Goal: Task Accomplishment & Management: Use online tool/utility

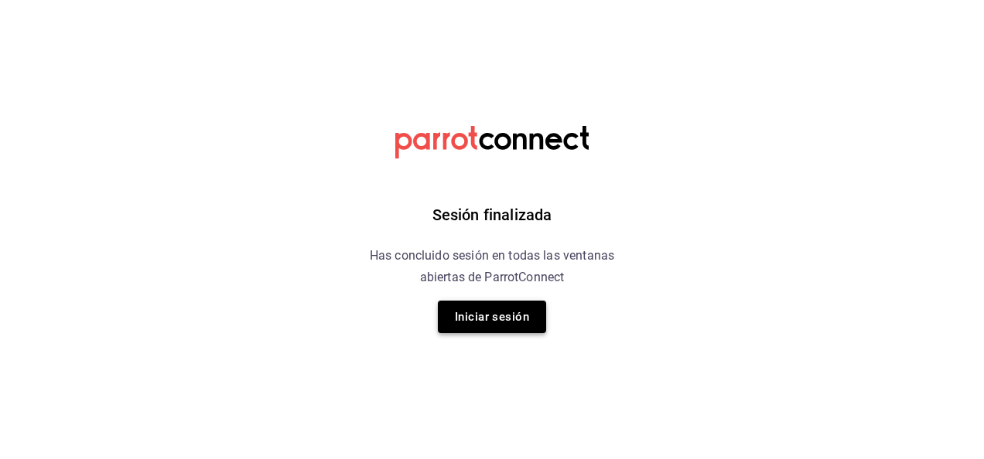
click at [503, 319] on button "Iniciar sesión" at bounding box center [492, 317] width 108 height 32
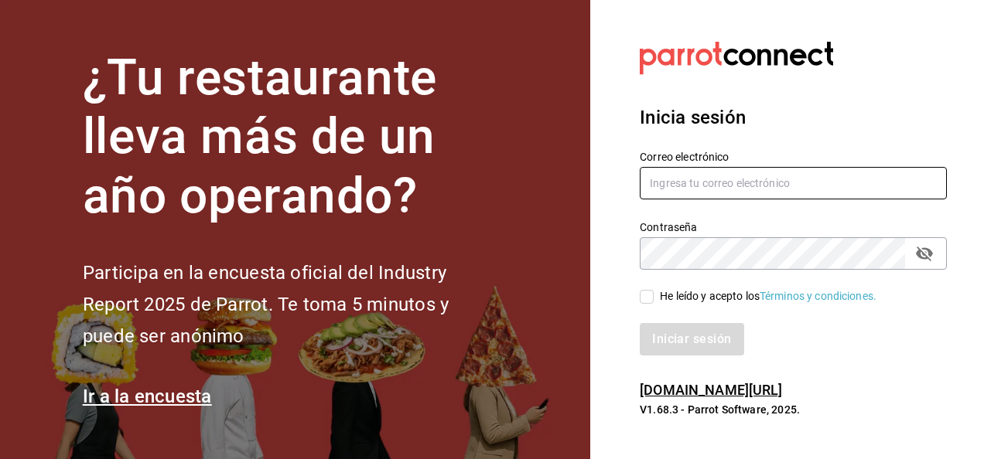
type input "mario.nino@grupocosteno.com"
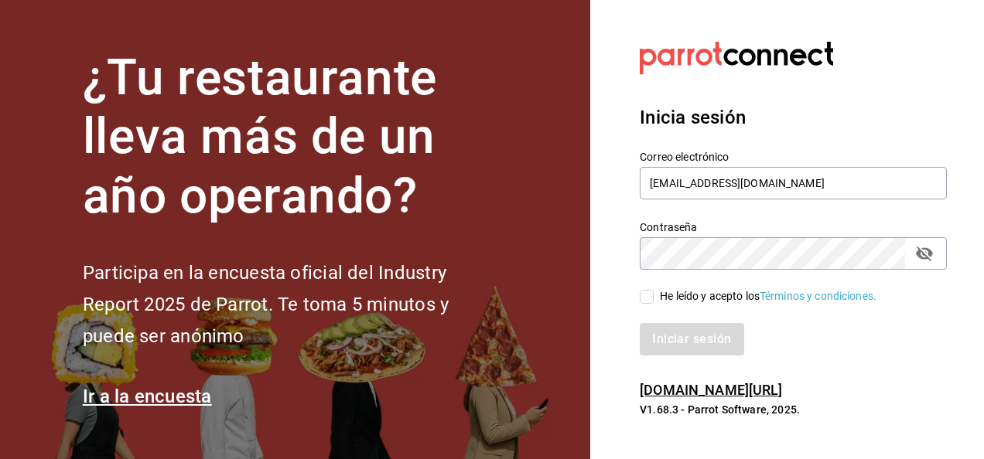
click at [645, 290] on input "He leído y acepto los Términos y condiciones." at bounding box center [646, 297] width 14 height 14
checkbox input "true"
click at [657, 325] on button "Iniciar sesión" at bounding box center [691, 339] width 105 height 32
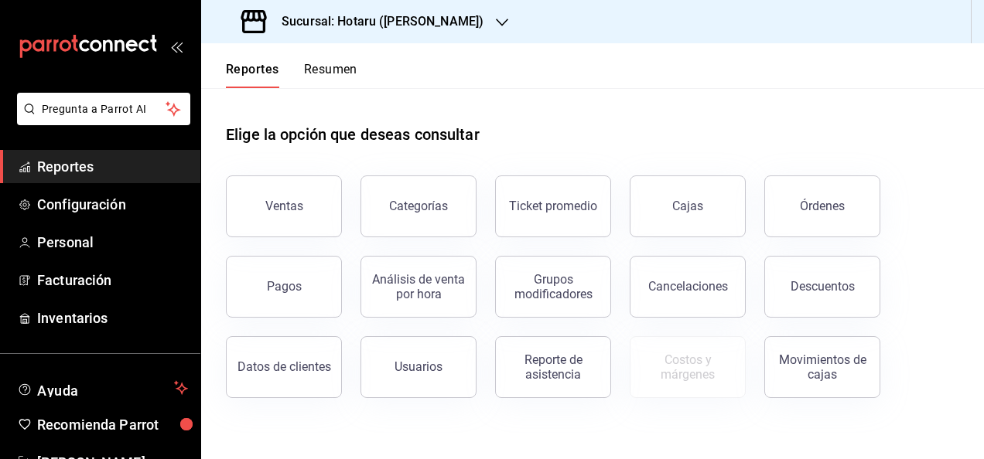
click at [404, 22] on h3 "Sucursal: Hotaru ([PERSON_NAME])" at bounding box center [376, 21] width 214 height 19
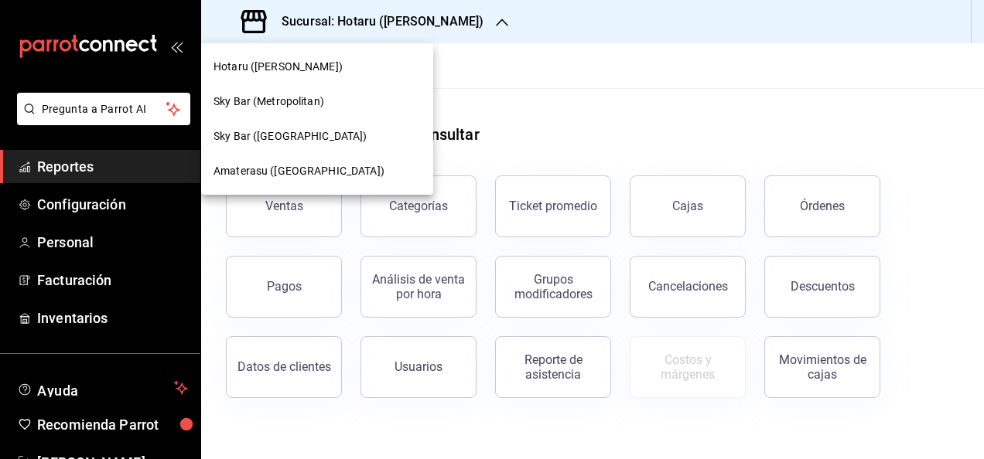
click at [282, 167] on span "Amaterasu ([GEOGRAPHIC_DATA])" at bounding box center [298, 171] width 171 height 16
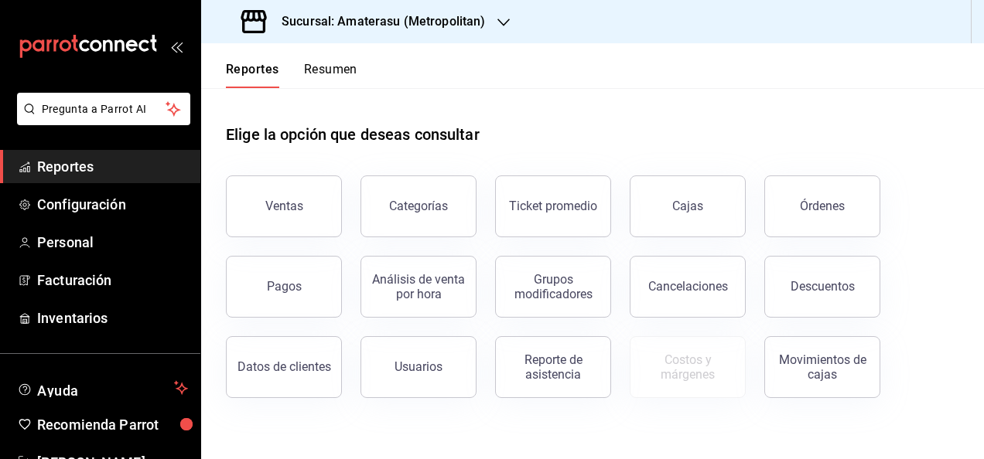
click at [428, 24] on h3 "Sucursal: Amaterasu (Metropolitan)" at bounding box center [377, 21] width 216 height 19
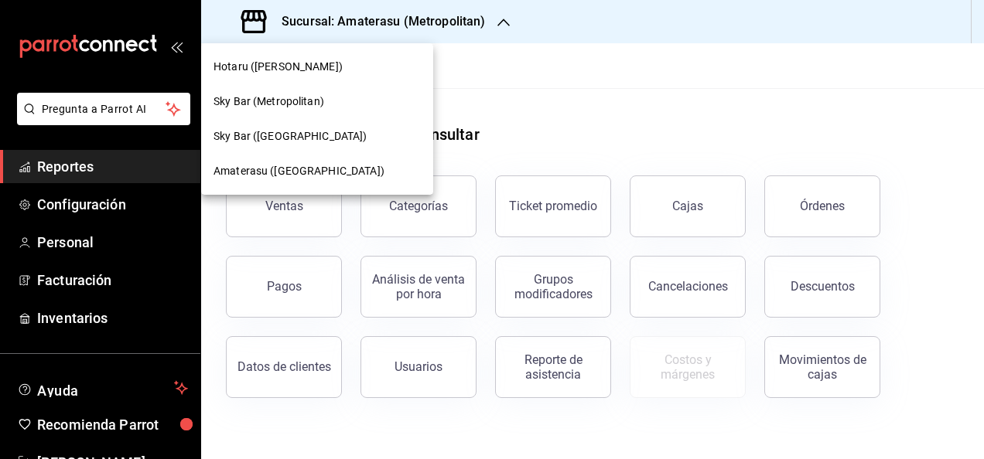
click at [347, 169] on div "Amaterasu ([GEOGRAPHIC_DATA])" at bounding box center [316, 171] width 207 height 16
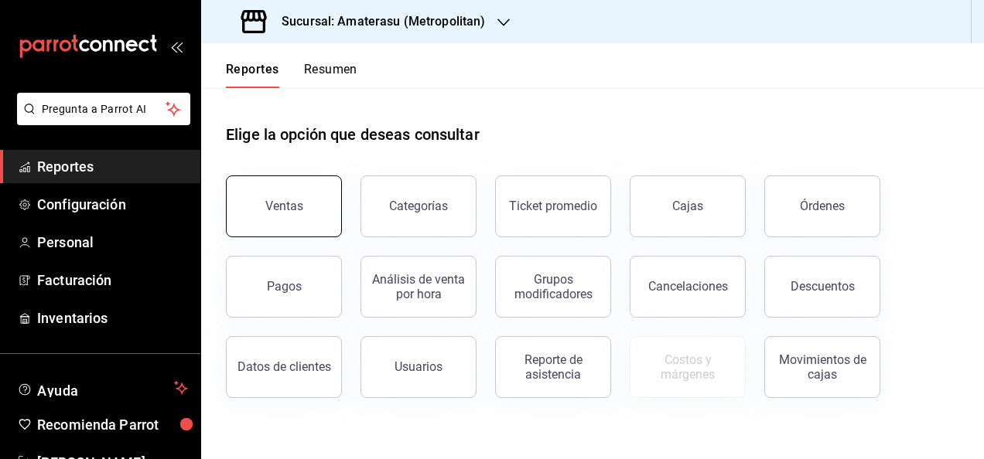
click at [266, 193] on button "Ventas" at bounding box center [284, 207] width 116 height 62
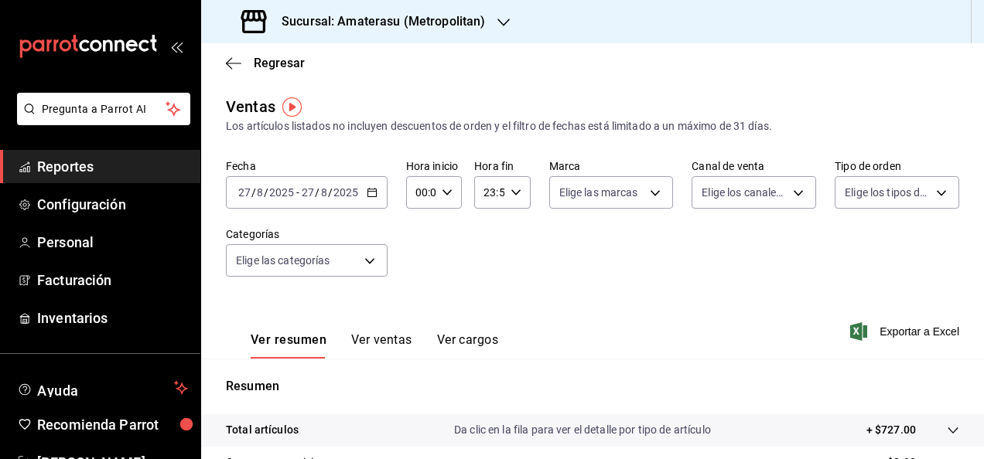
click at [370, 193] on icon "button" at bounding box center [372, 192] width 11 height 11
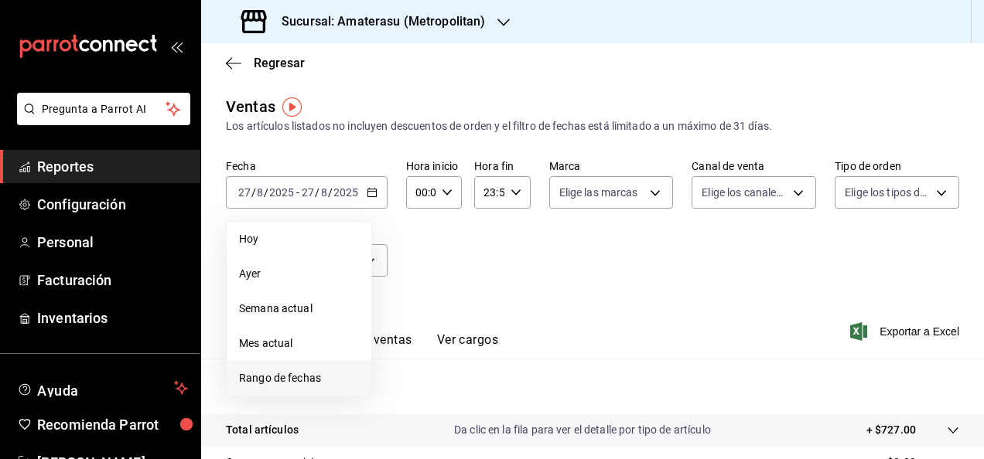
click at [299, 385] on span "Rango de fechas" at bounding box center [299, 378] width 120 height 16
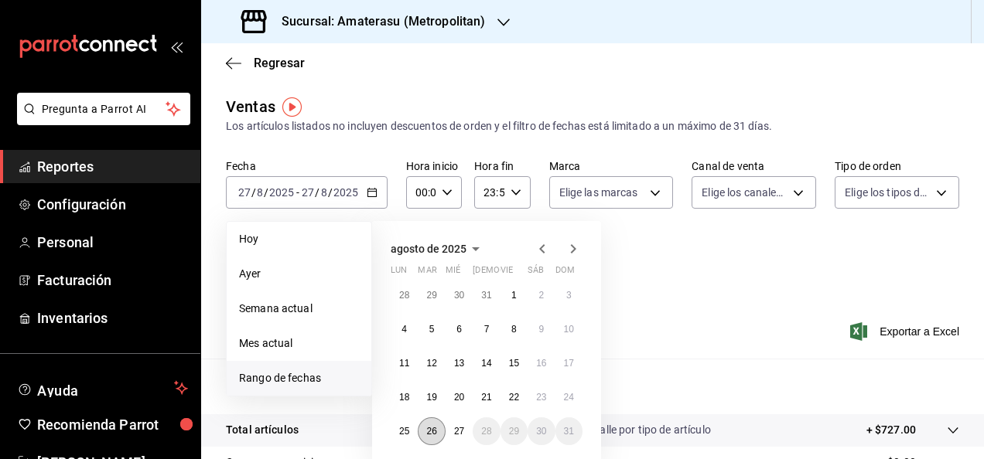
click at [434, 431] on abbr "26" at bounding box center [431, 431] width 10 height 11
click at [466, 428] on button "27" at bounding box center [458, 432] width 27 height 28
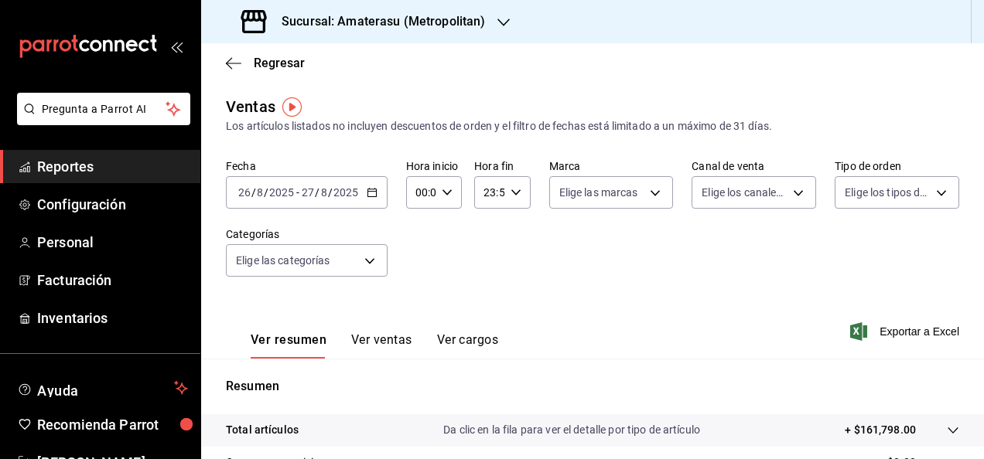
click at [449, 205] on div "00:00 Hora inicio" at bounding box center [434, 192] width 56 height 32
click at [415, 285] on button "05" at bounding box center [418, 293] width 22 height 31
type input "05:00"
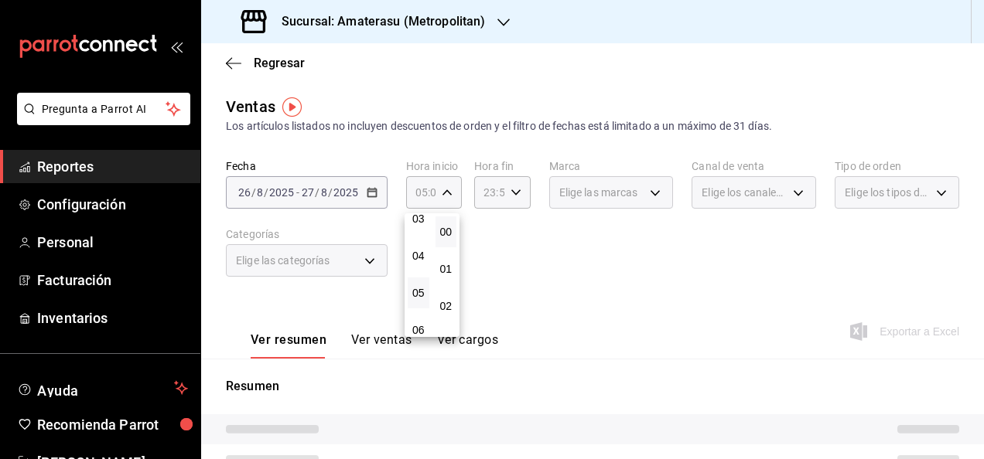
click at [628, 226] on div at bounding box center [492, 229] width 984 height 459
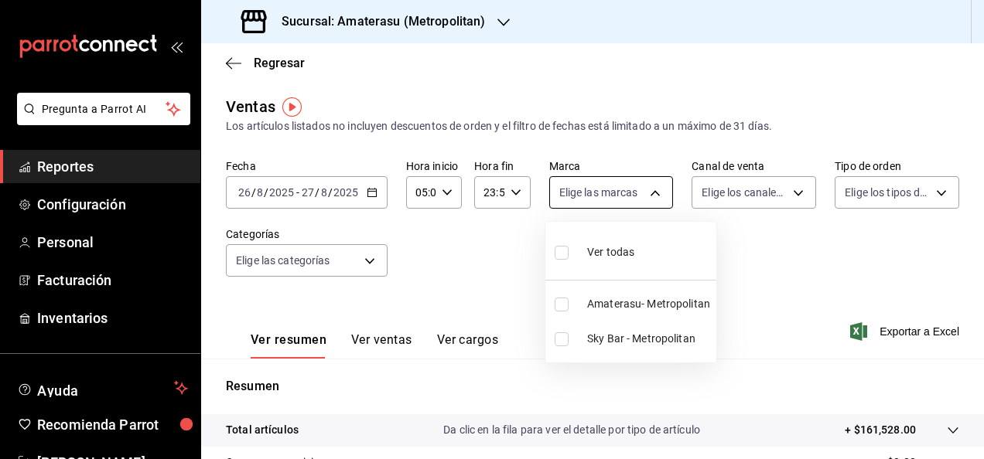
click at [646, 199] on body "Pregunta a Parrot AI Reportes Configuración Personal Facturación Inventarios Ay…" at bounding box center [492, 229] width 984 height 459
click at [628, 315] on li "Amaterasu- Metropolitan" at bounding box center [630, 304] width 171 height 35
type input "e4cd7fcb-d45b-43ae-a99f-ad4ccfcd9032"
checkbox input "true"
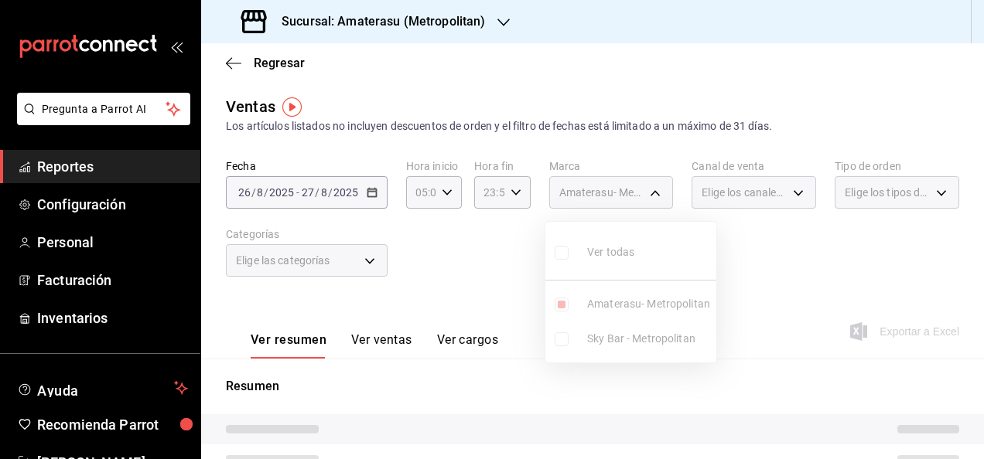
click at [766, 270] on div at bounding box center [492, 229] width 984 height 459
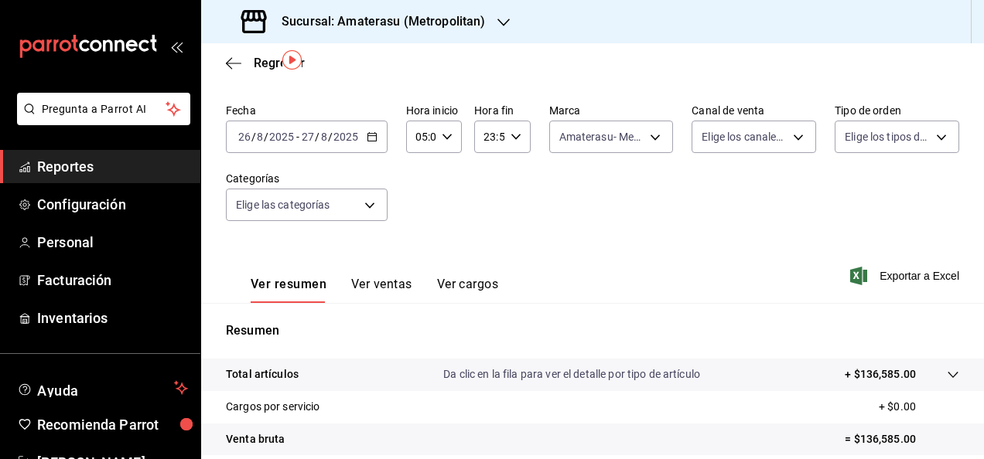
scroll to position [46, 0]
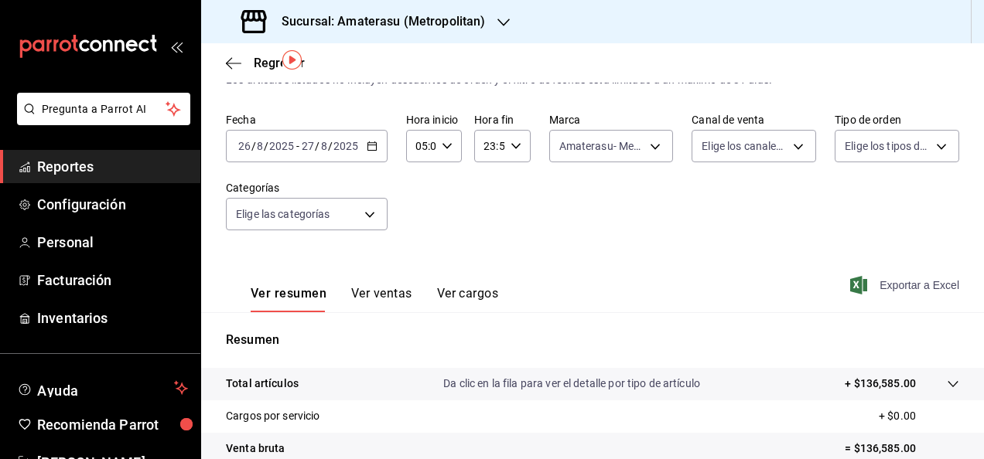
click at [895, 290] on span "Exportar a Excel" at bounding box center [906, 285] width 106 height 19
click at [240, 57] on icon "button" at bounding box center [233, 63] width 15 height 14
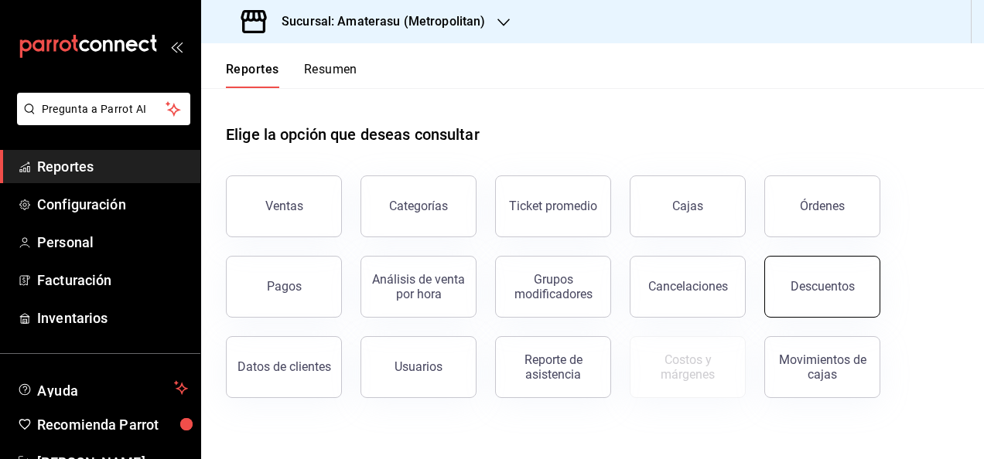
click at [824, 271] on button "Descuentos" at bounding box center [822, 287] width 116 height 62
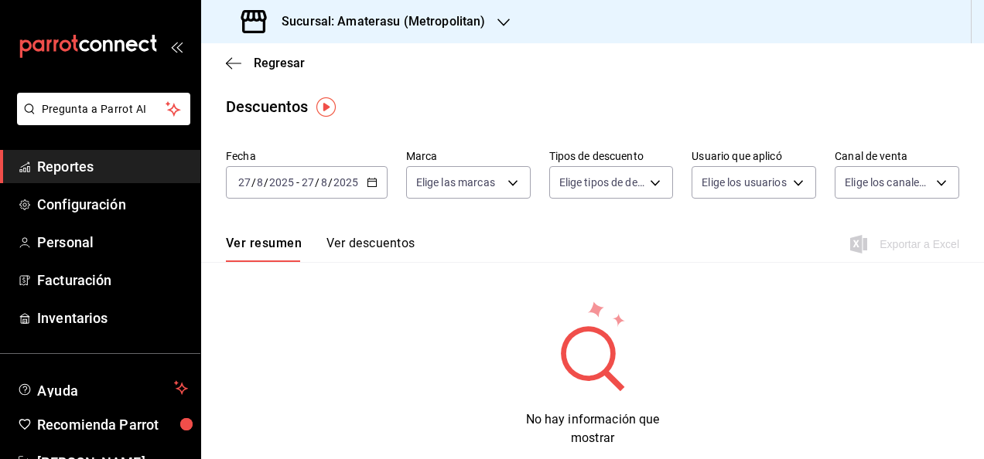
click at [379, 181] on div "[DATE] [DATE] - [DATE] [DATE]" at bounding box center [307, 182] width 162 height 32
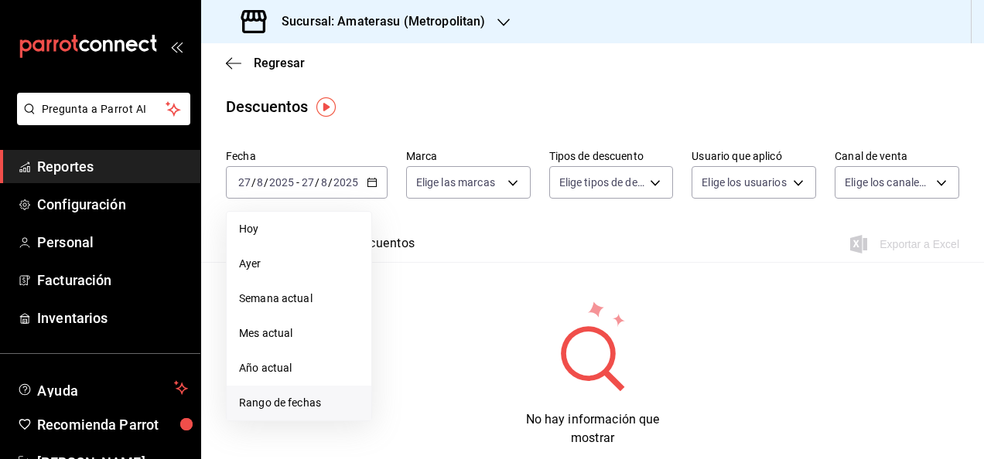
click at [305, 397] on span "Rango de fechas" at bounding box center [299, 403] width 120 height 16
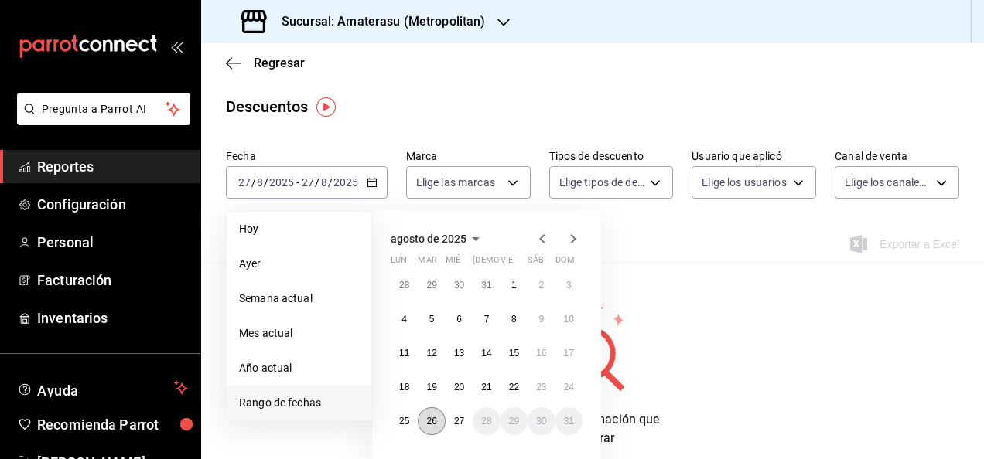
click at [433, 425] on abbr "26" at bounding box center [431, 421] width 10 height 11
click at [468, 414] on button "27" at bounding box center [458, 421] width 27 height 28
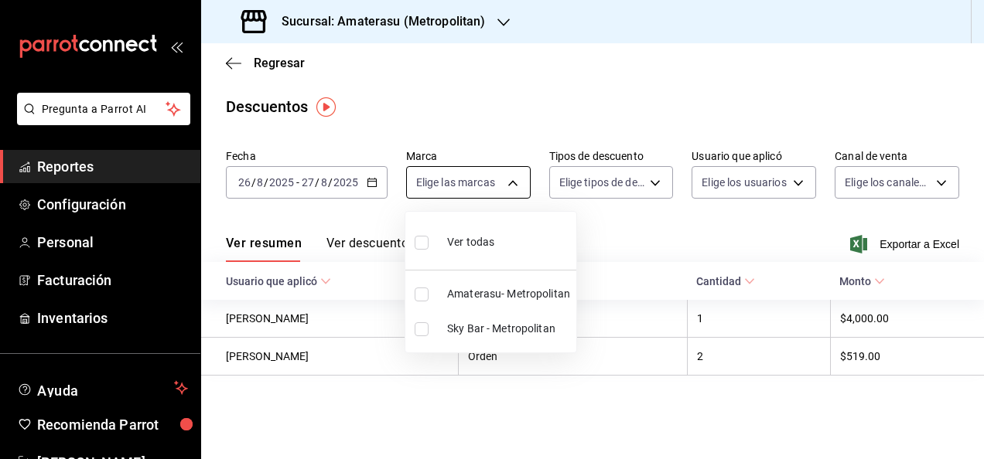
click at [524, 173] on body "Pregunta a Parrot AI Reportes Configuración Personal Facturación Inventarios Ay…" at bounding box center [492, 229] width 984 height 459
click at [491, 288] on span "Amaterasu- Metropolitan" at bounding box center [508, 294] width 123 height 16
type input "e4cd7fcb-d45b-43ae-a99f-ad4ccfcd9032"
checkbox input "true"
click at [657, 234] on div at bounding box center [492, 229] width 984 height 459
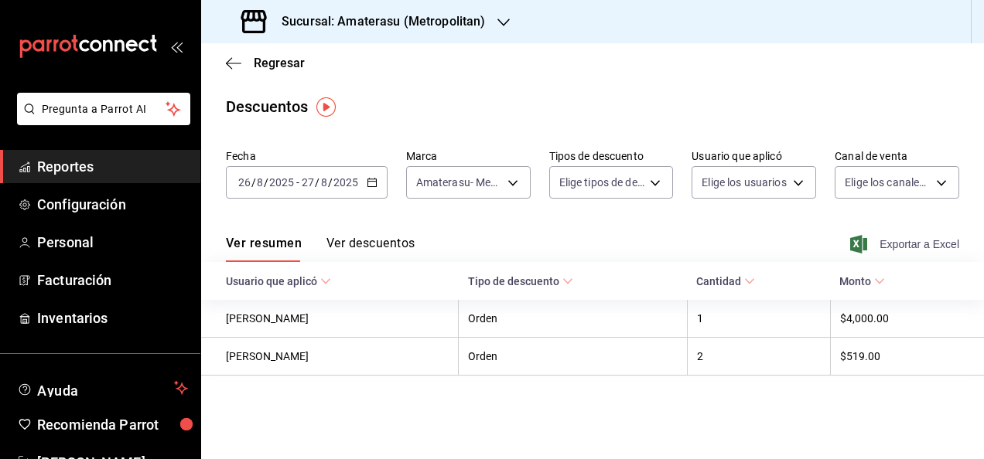
click at [896, 241] on span "Exportar a Excel" at bounding box center [906, 244] width 106 height 19
click at [268, 70] on div "Regresar" at bounding box center [592, 62] width 783 height 39
click at [269, 67] on span "Regresar" at bounding box center [279, 63] width 51 height 15
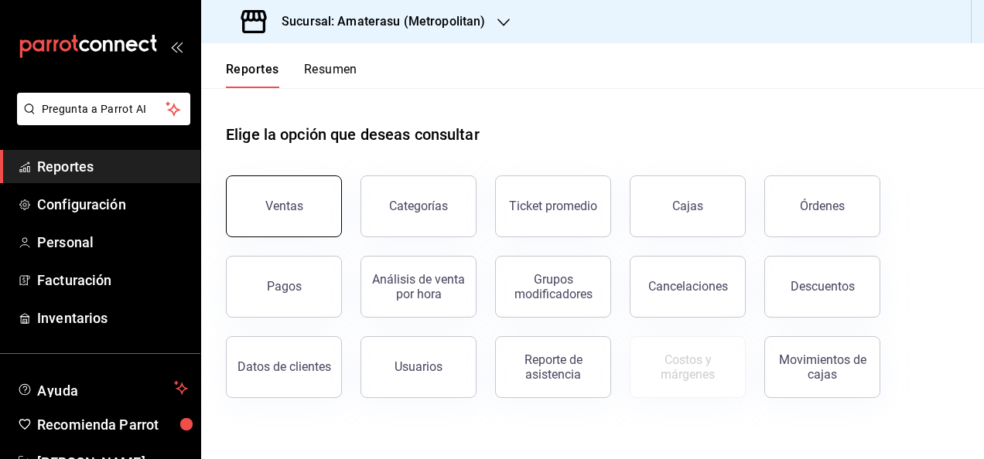
click at [309, 212] on button "Ventas" at bounding box center [284, 207] width 116 height 62
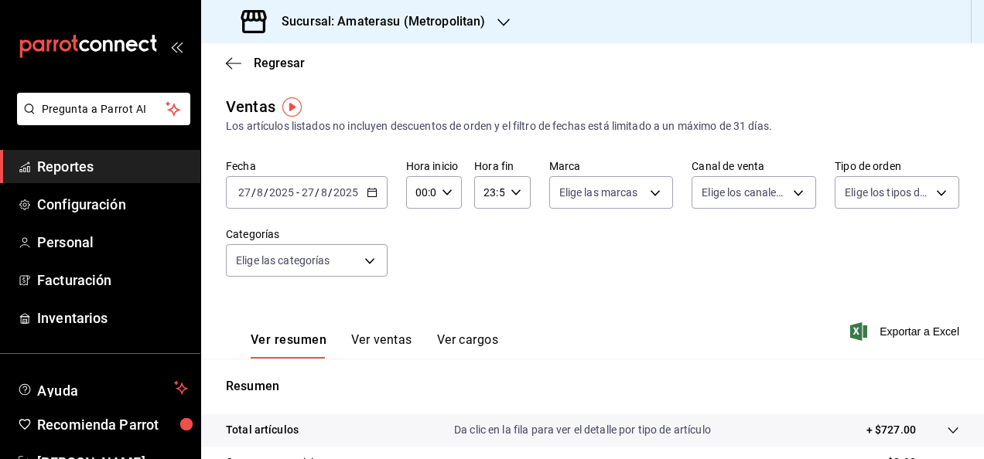
click at [368, 189] on \(Stroke\) "button" at bounding box center [371, 193] width 9 height 9
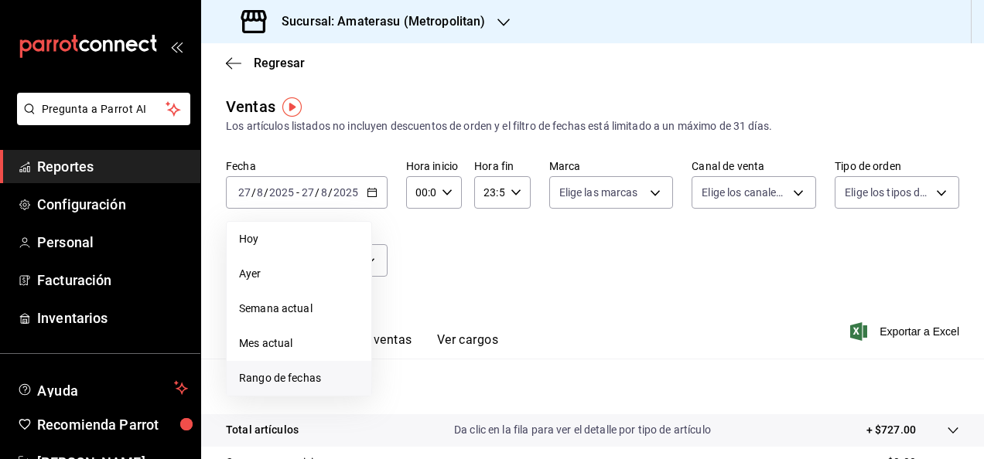
click at [345, 387] on li "Rango de fechas" at bounding box center [299, 378] width 145 height 35
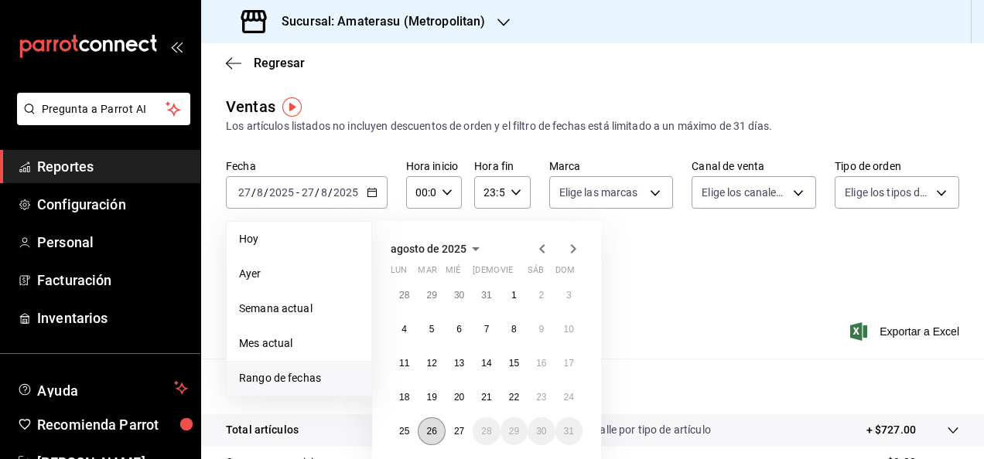
click at [430, 435] on abbr "26" at bounding box center [431, 431] width 10 height 11
click at [458, 430] on abbr "27" at bounding box center [459, 431] width 10 height 11
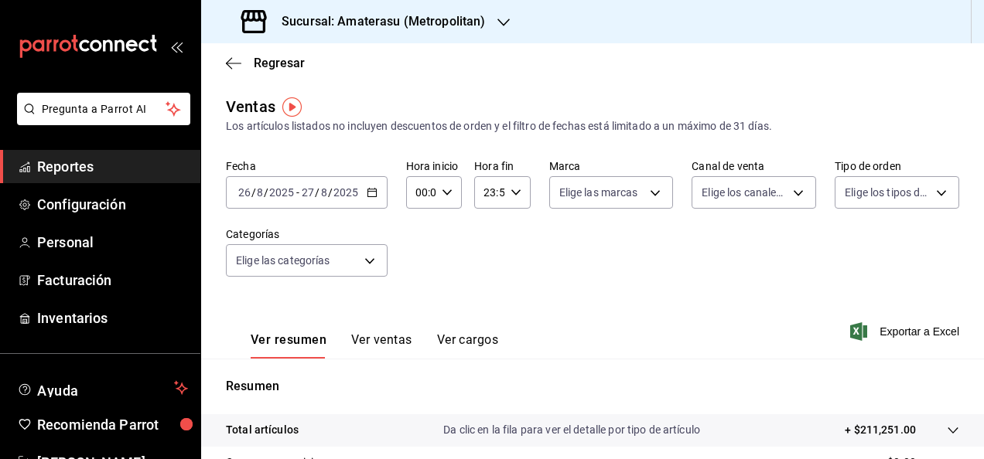
click at [451, 187] on div "00:00 Hora inicio" at bounding box center [434, 192] width 56 height 32
click at [416, 306] on button "05" at bounding box center [418, 313] width 22 height 31
type input "05:00"
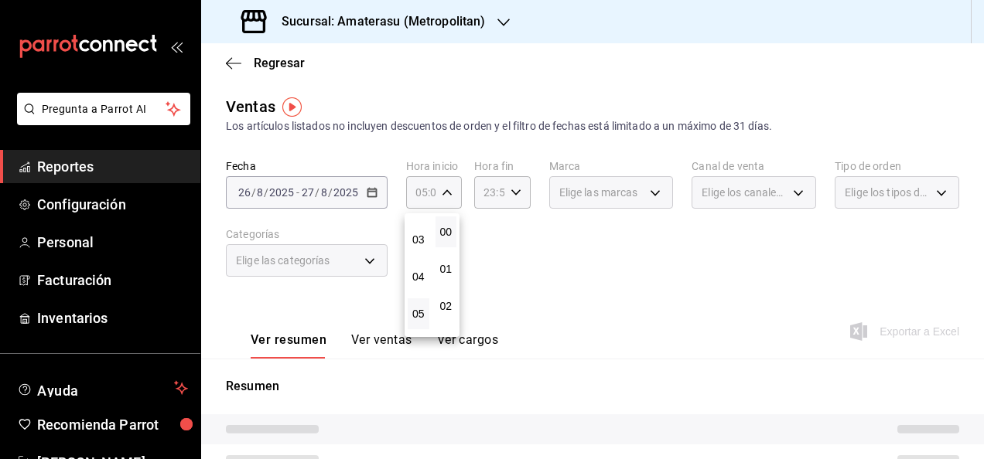
click at [596, 251] on div at bounding box center [492, 229] width 984 height 459
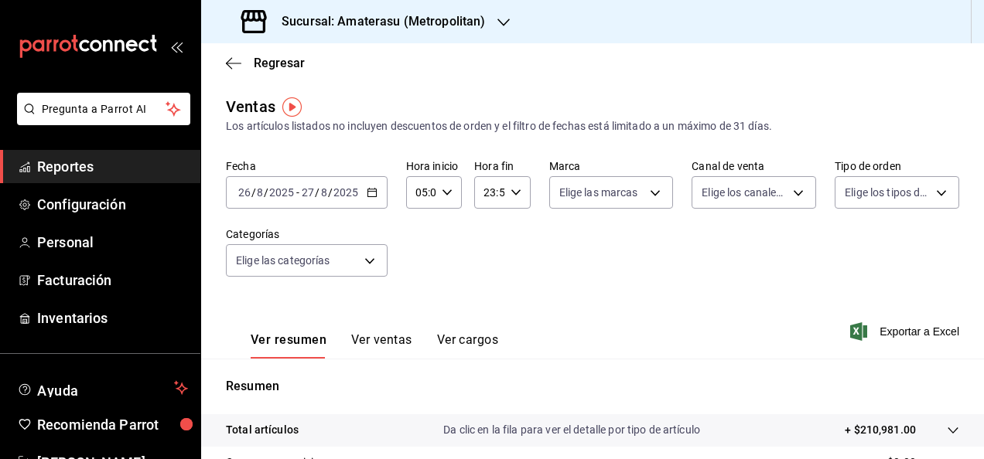
scroll to position [11, 0]
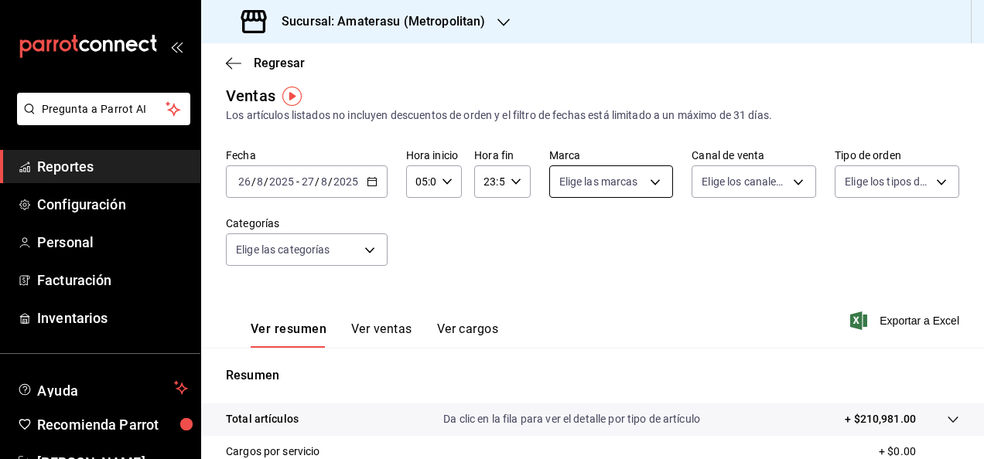
drag, startPoint x: 670, startPoint y: 182, endPoint x: 661, endPoint y: 184, distance: 9.4
click at [661, 184] on div "Fecha [DATE] [DATE] - [DATE] [DATE] Hora inicio 05:00 Hora inicio Hora fin 23:5…" at bounding box center [592, 216] width 733 height 136
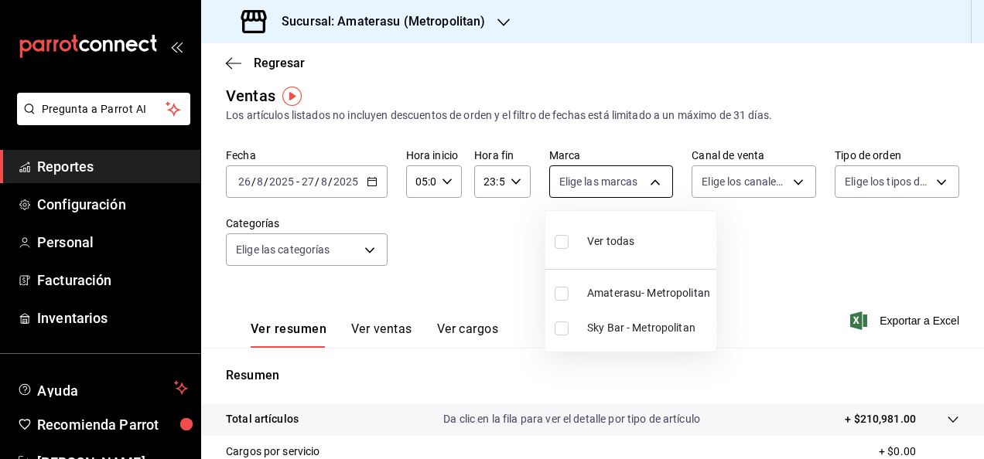
click at [661, 184] on body "Pregunta a Parrot AI Reportes Configuración Personal Facturación Inventarios Ay…" at bounding box center [492, 229] width 984 height 459
click at [645, 333] on span "Sky Bar - Metropolitan" at bounding box center [648, 328] width 123 height 16
type input "f3afaab8-8c3d-4e49-a299-af9bdf6027b2"
checkbox input "true"
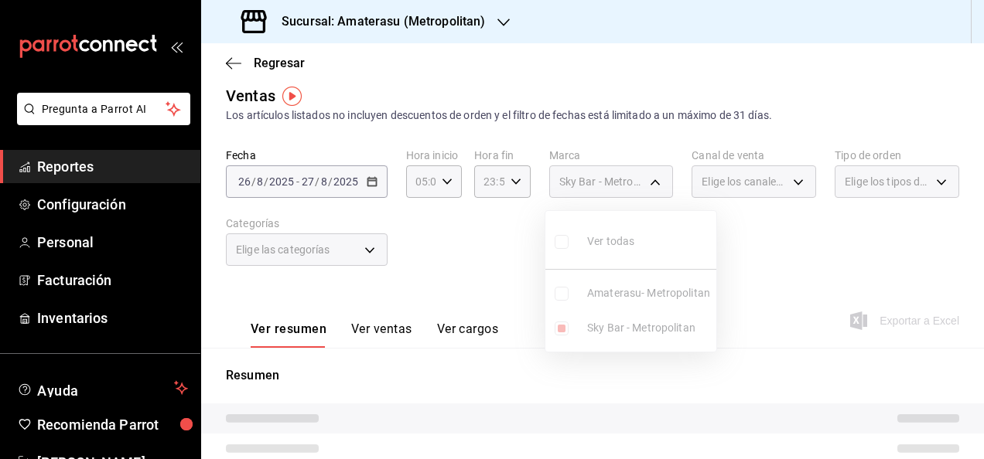
click at [754, 265] on div at bounding box center [492, 229] width 984 height 459
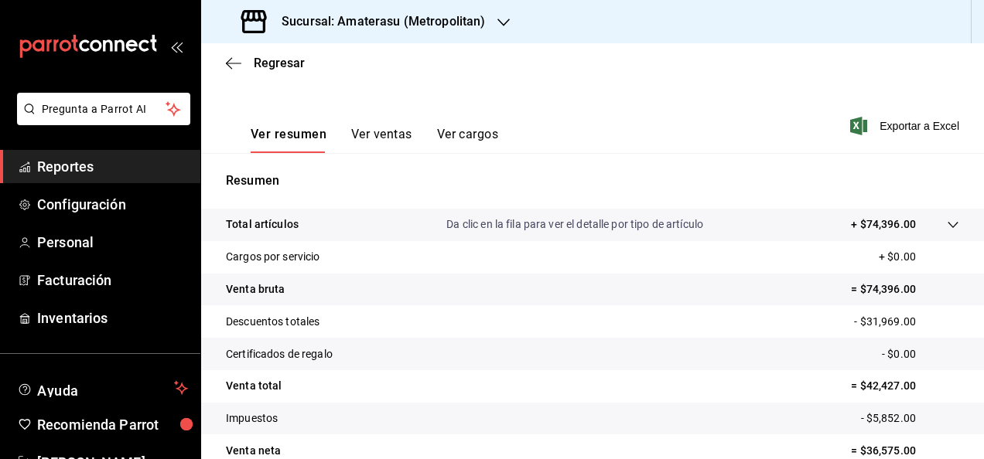
scroll to position [206, 0]
click at [897, 122] on span "Exportar a Excel" at bounding box center [906, 126] width 106 height 19
click at [897, 122] on div "Exportando a excel..." at bounding box center [896, 126] width 125 height 14
click at [876, 123] on span "Exportar a Excel" at bounding box center [906, 126] width 106 height 19
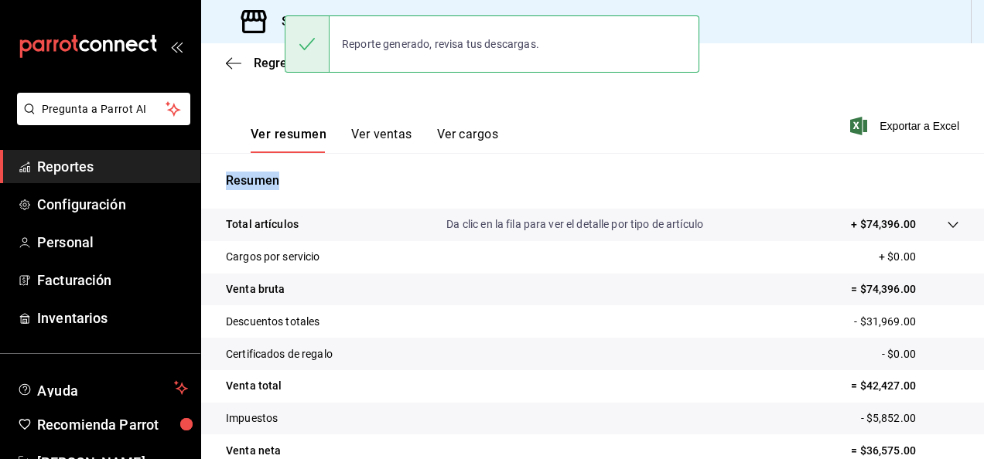
scroll to position [281, 0]
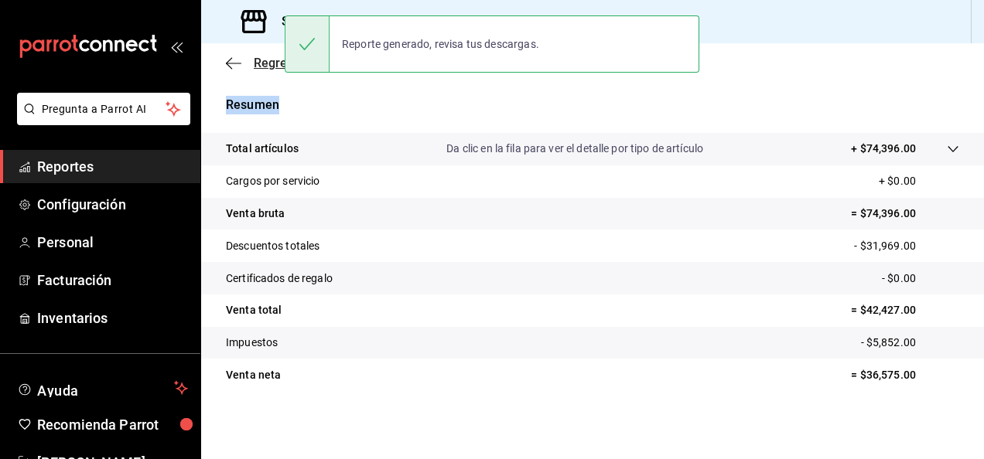
click at [248, 70] on span "Regresar" at bounding box center [265, 63] width 79 height 15
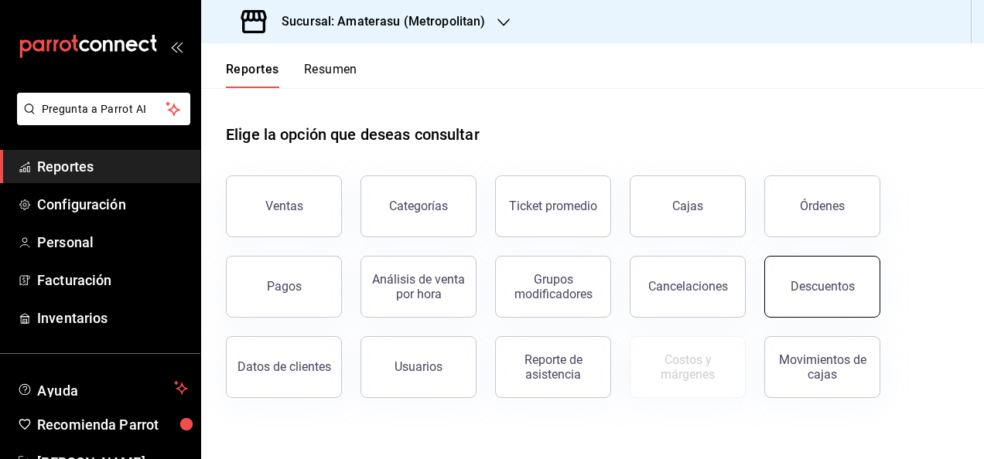
click at [805, 291] on div "Descuentos" at bounding box center [822, 286] width 64 height 15
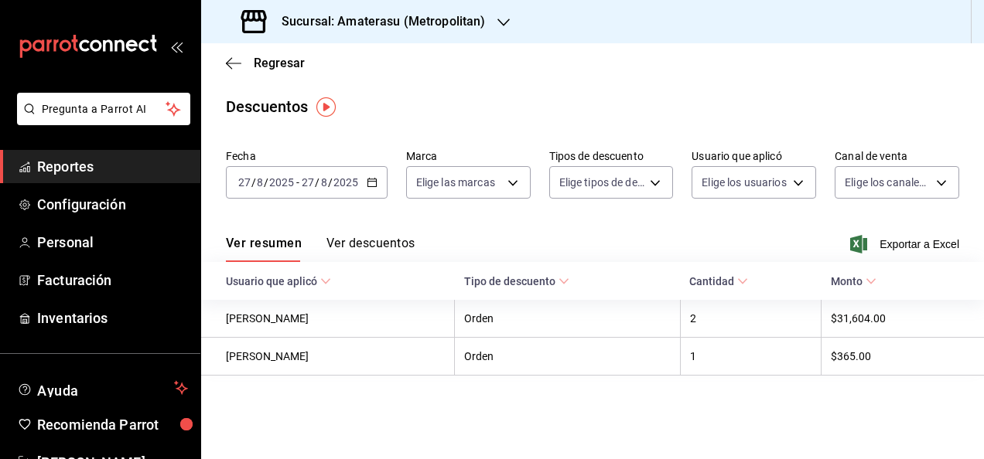
click at [379, 175] on div "[DATE] [DATE] - [DATE] [DATE]" at bounding box center [307, 182] width 162 height 32
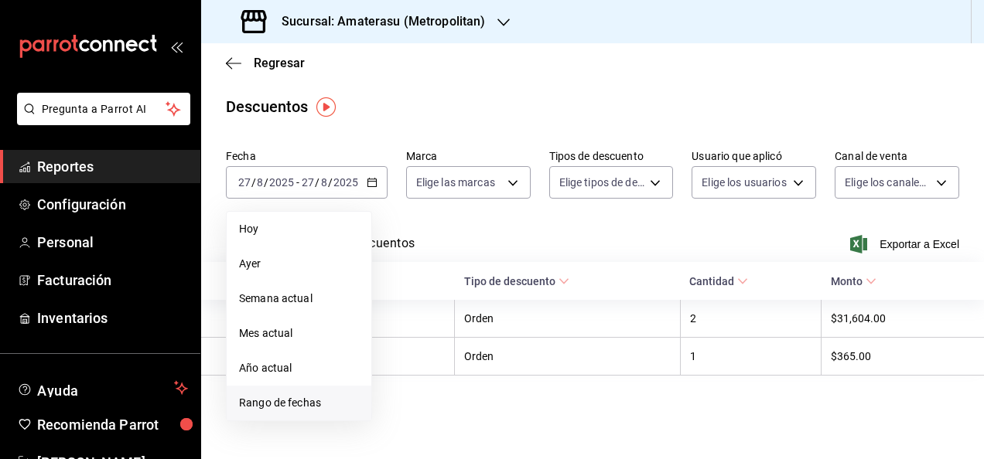
click at [294, 415] on li "Rango de fechas" at bounding box center [299, 403] width 145 height 35
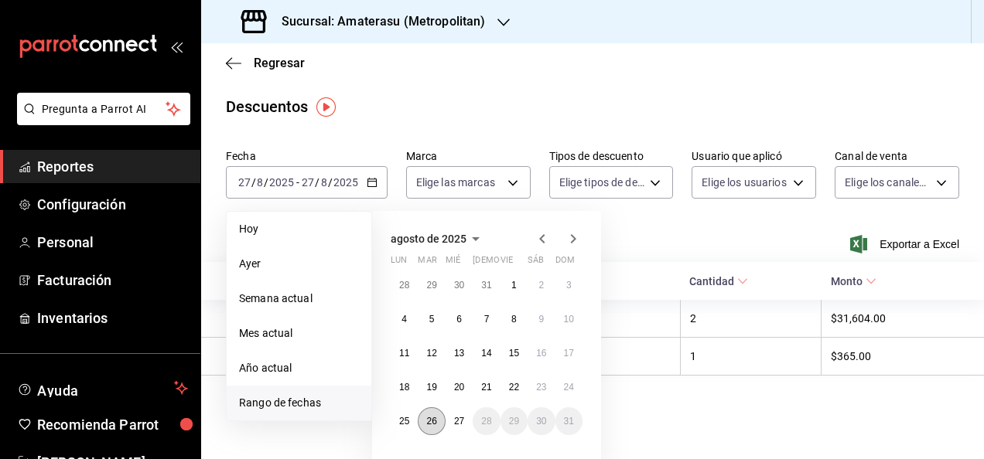
click at [430, 422] on abbr "26" at bounding box center [431, 421] width 10 height 11
click at [461, 418] on abbr "27" at bounding box center [459, 421] width 10 height 11
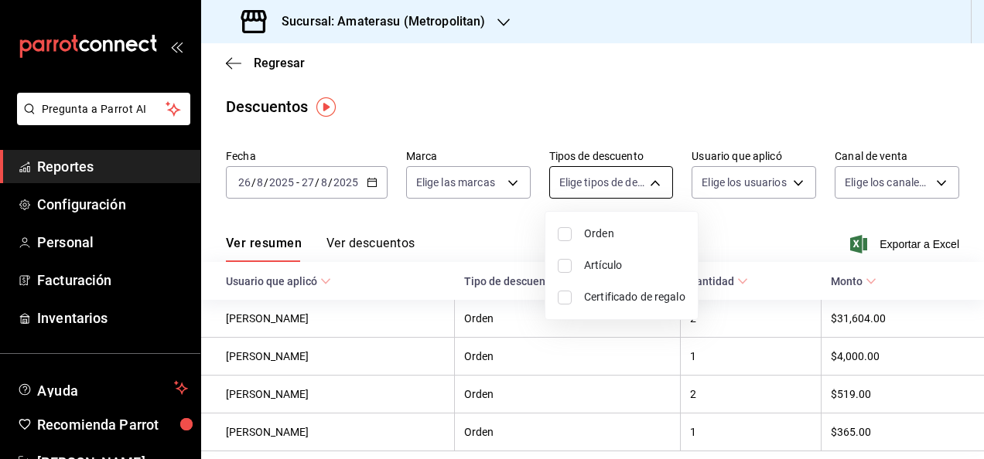
click at [584, 170] on body "Pregunta a Parrot AI Reportes Configuración Personal Facturación Inventarios Ay…" at bounding box center [492, 229] width 984 height 459
click at [513, 185] on div at bounding box center [492, 229] width 984 height 459
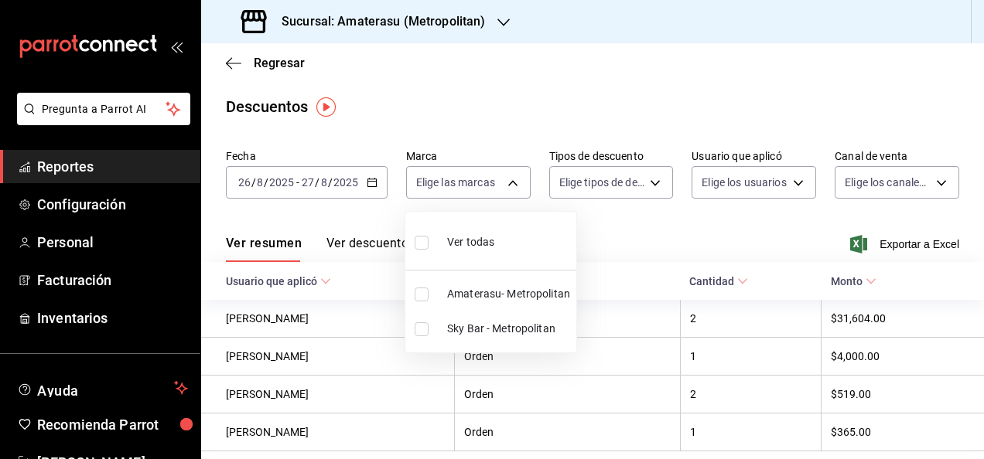
click at [513, 185] on body "Pregunta a Parrot AI Reportes Configuración Personal Facturación Inventarios Ay…" at bounding box center [492, 229] width 984 height 459
click at [482, 323] on span "Sky Bar - Metropolitan" at bounding box center [508, 329] width 123 height 16
type input "f3afaab8-8c3d-4e49-a299-af9bdf6027b2"
checkbox input "true"
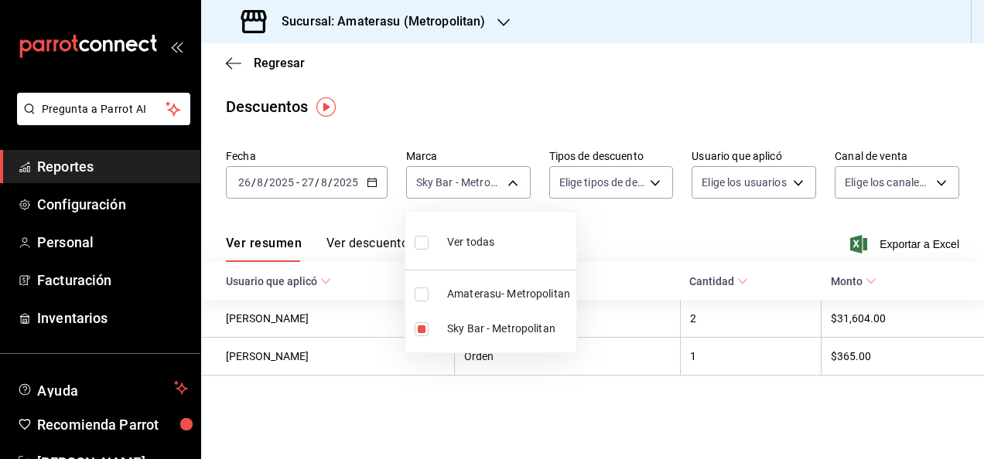
click at [714, 257] on div at bounding box center [492, 229] width 984 height 459
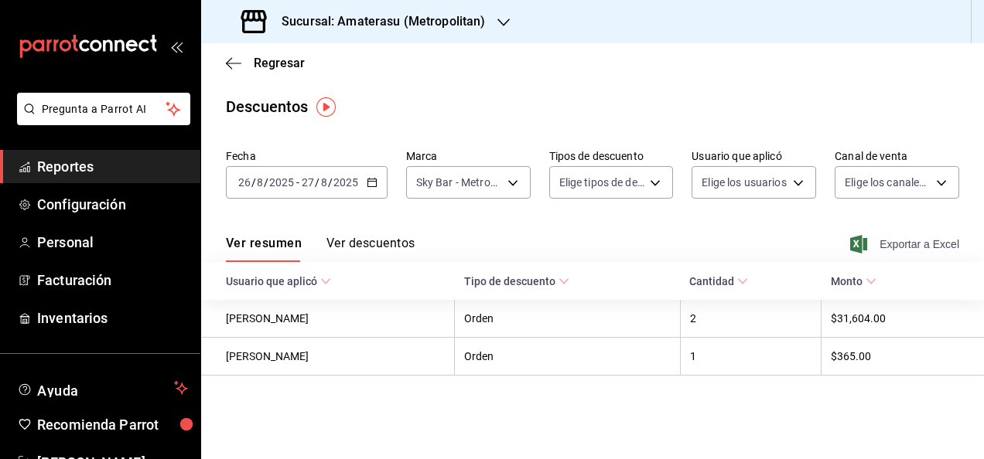
click at [859, 251] on icon "button" at bounding box center [858, 244] width 17 height 19
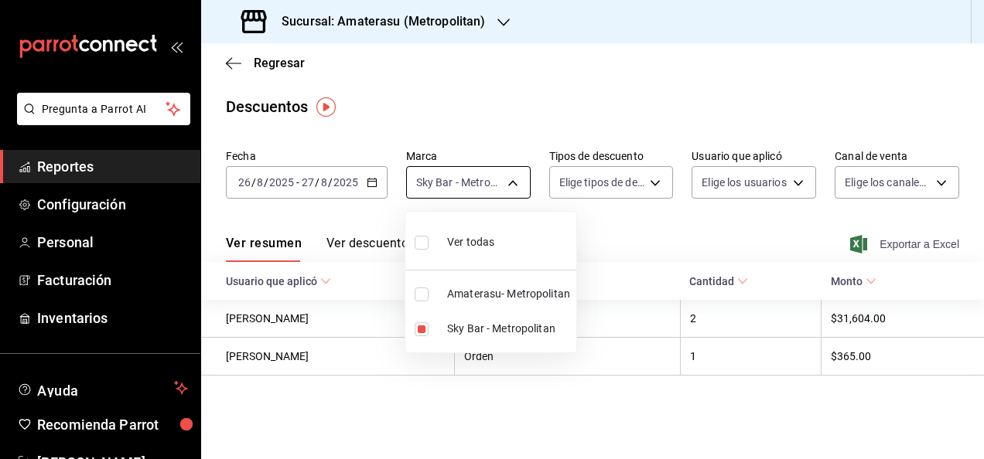
click at [520, 186] on body "Pregunta a Parrot AI Reportes Configuración Personal Facturación Inventarios Ay…" at bounding box center [492, 229] width 984 height 459
click at [267, 60] on div at bounding box center [492, 229] width 984 height 459
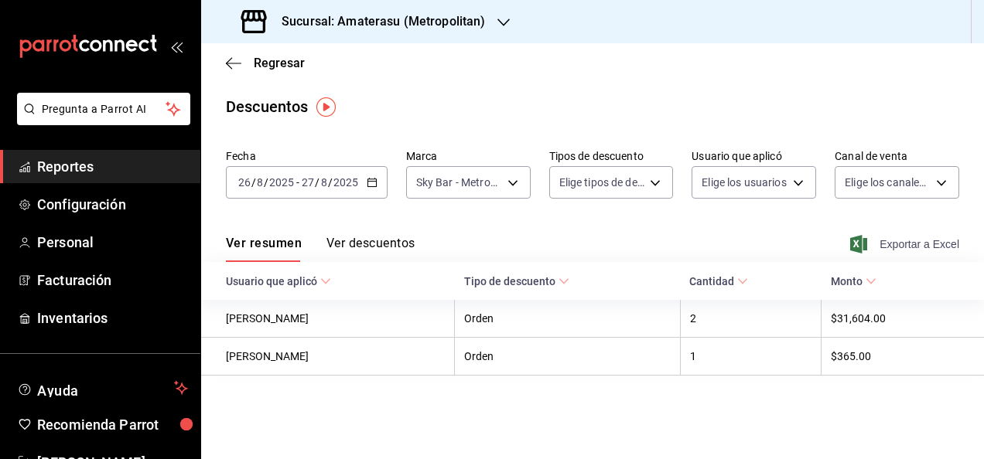
click at [267, 60] on span "Regresar" at bounding box center [279, 63] width 51 height 15
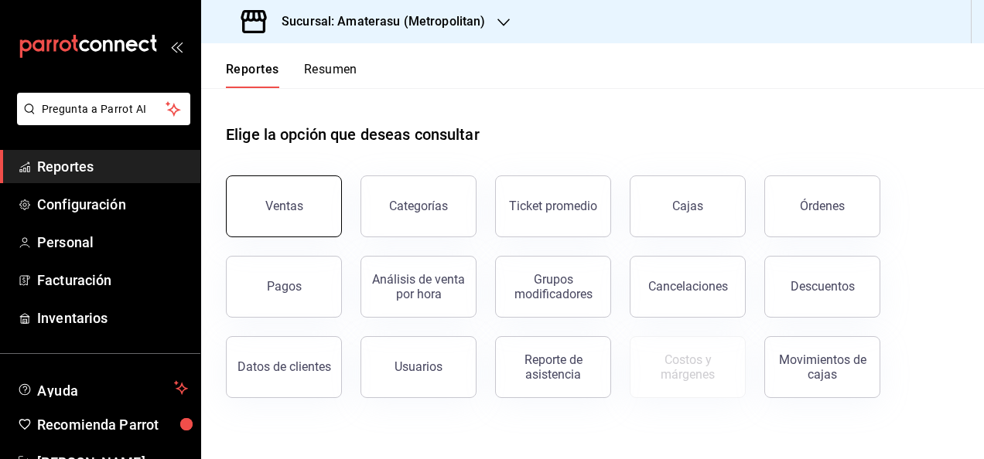
click at [295, 193] on button "Ventas" at bounding box center [284, 207] width 116 height 62
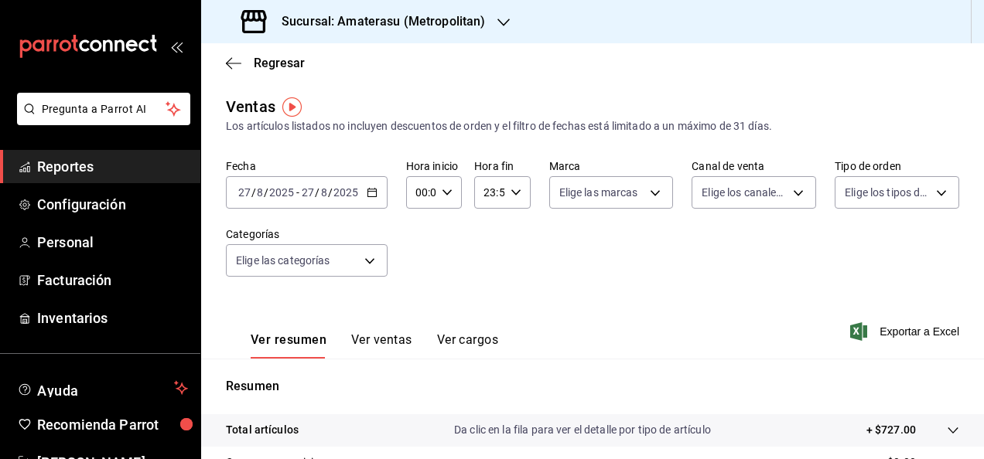
click at [370, 207] on div "[DATE] [DATE] - [DATE] [DATE]" at bounding box center [307, 192] width 162 height 32
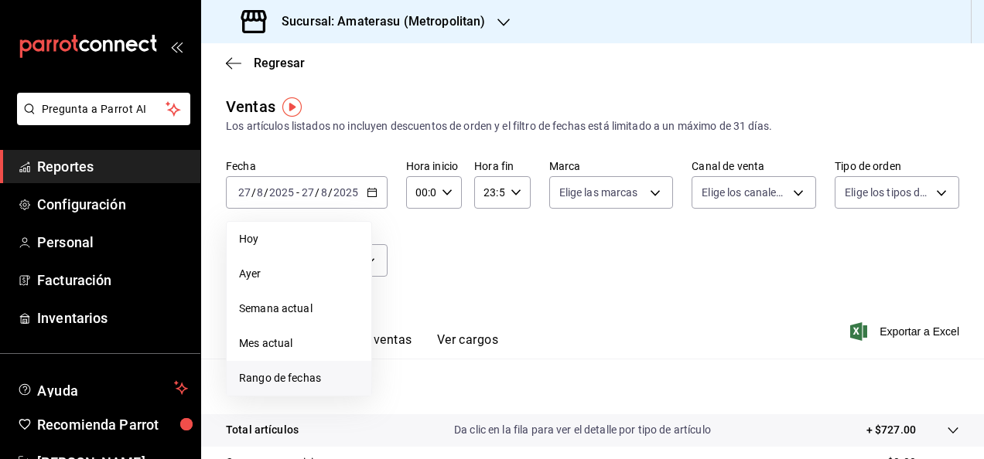
click at [292, 380] on span "Rango de fechas" at bounding box center [299, 378] width 120 height 16
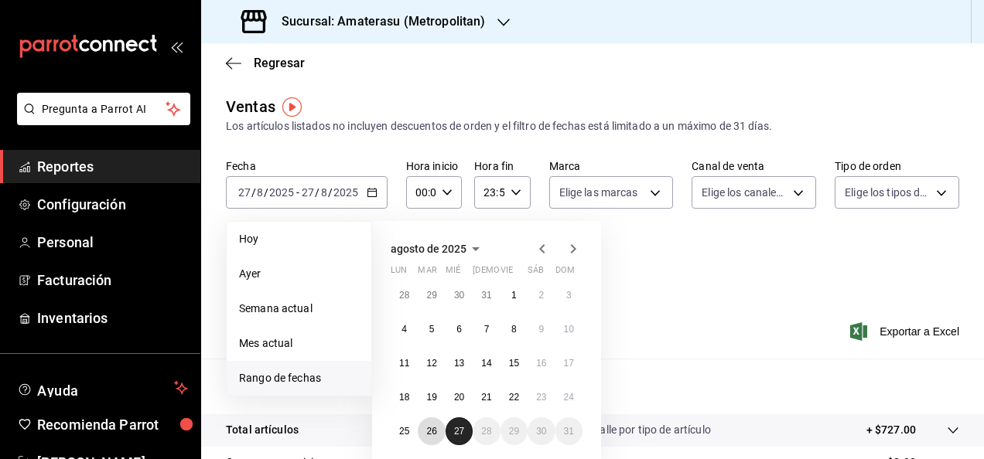
drag, startPoint x: 439, startPoint y: 433, endPoint x: 462, endPoint y: 436, distance: 22.6
click at [462, 436] on div "28 29 30 31 1 2 3 4 5 6 7 8 9 10 11 12 13 14 15 16 17 18 19 20 21 22 23 24 25 2…" at bounding box center [486, 363] width 192 height 164
click at [462, 436] on button "27" at bounding box center [458, 432] width 27 height 28
click at [439, 436] on button "26" at bounding box center [431, 432] width 27 height 28
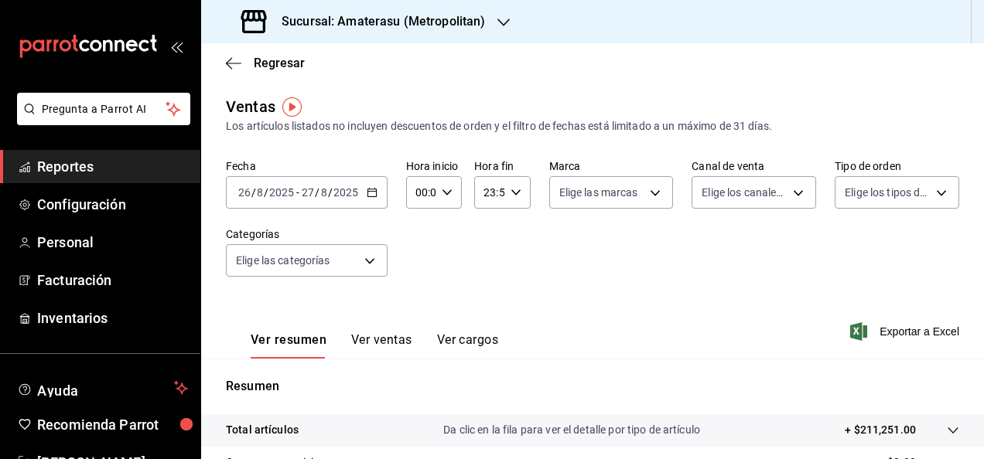
click at [367, 199] on div "[DATE] [DATE] - [DATE] [DATE]" at bounding box center [307, 192] width 162 height 32
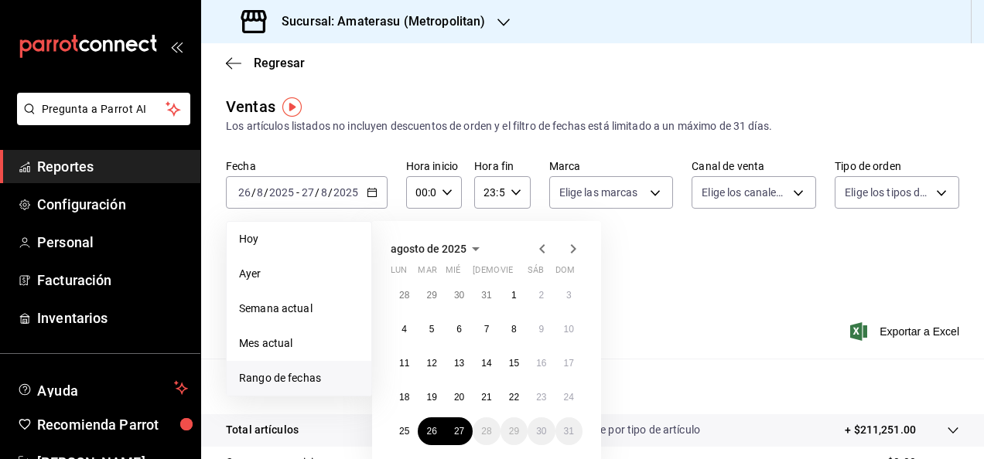
click at [636, 298] on div "[DATE] lun mar mié jue vie sáb dom 28 29 30 31 1 2 3 4 5 6 7 8 9 10 11 12 13 14…" at bounding box center [507, 331] width 271 height 244
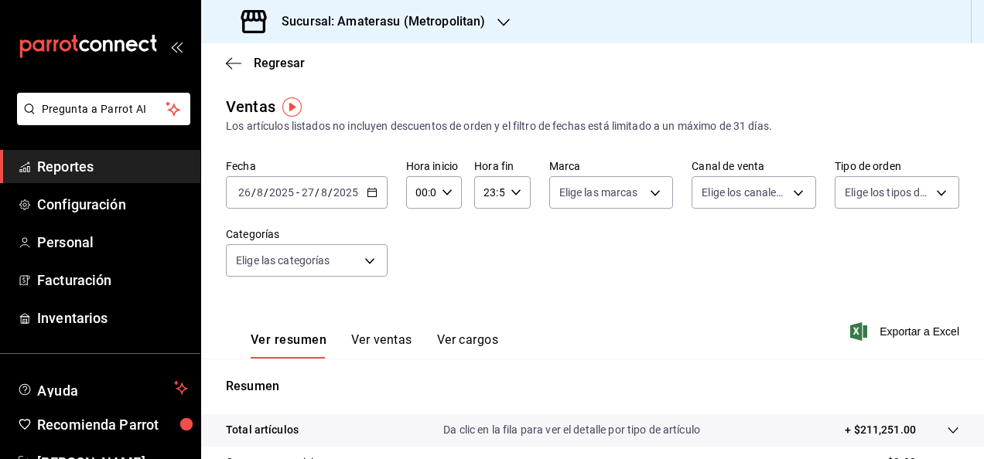
click at [455, 190] on div "00:00 Hora inicio" at bounding box center [434, 192] width 56 height 32
click at [418, 298] on button "05" at bounding box center [418, 307] width 22 height 31
type input "05:00"
click at [549, 263] on div at bounding box center [492, 229] width 984 height 459
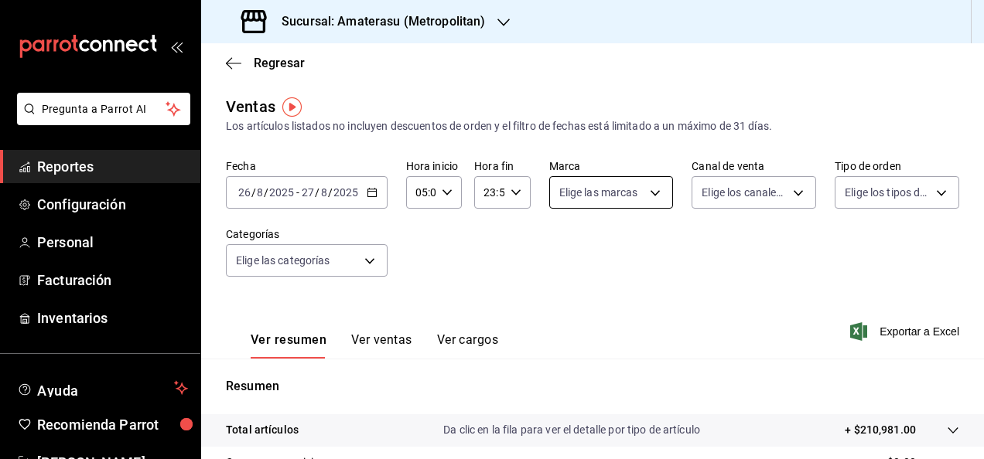
click at [659, 183] on body "Pregunta a Parrot AI Reportes Configuración Personal Facturación Inventarios Ay…" at bounding box center [492, 229] width 984 height 459
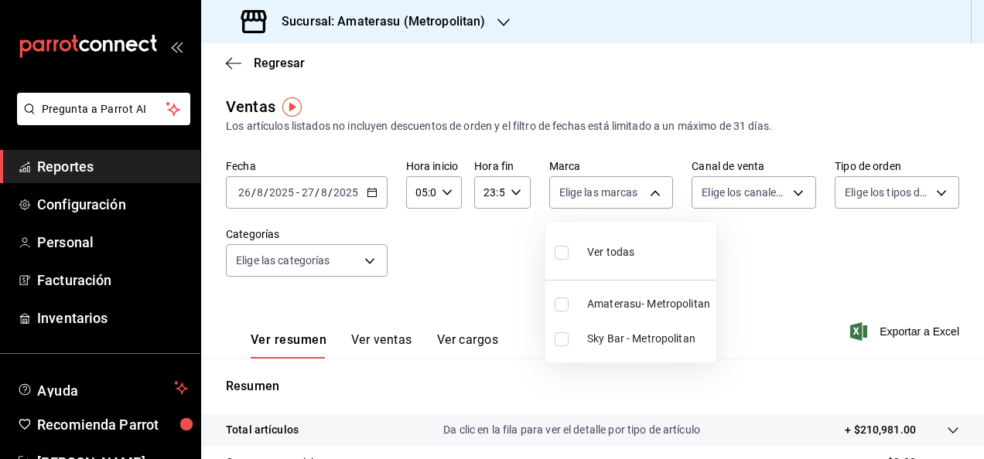
click at [622, 245] on span "Ver todas" at bounding box center [610, 252] width 47 height 16
type input "e4cd7fcb-d45b-43ae-a99f-ad4ccfcd9032,f3afaab8-8c3d-4e49-a299-af9bdf6027b2"
checkbox input "true"
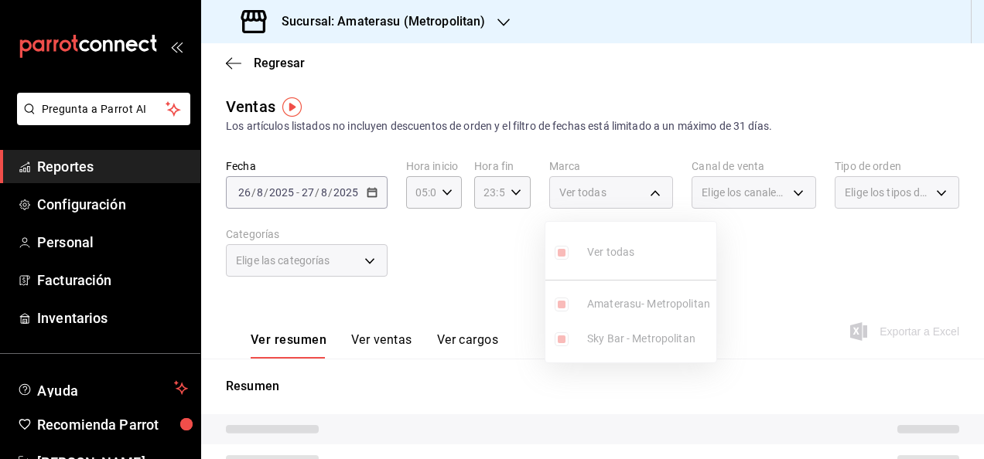
click at [786, 233] on div at bounding box center [492, 229] width 984 height 459
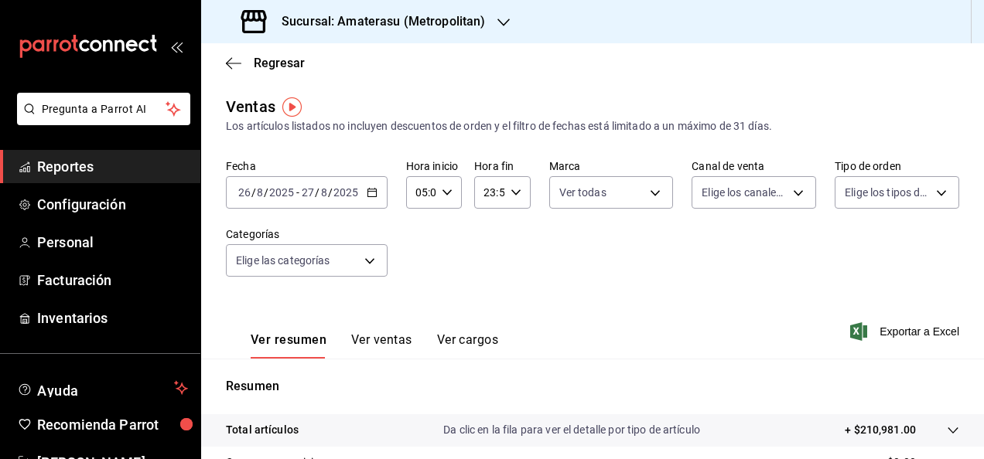
click at [786, 233] on div "Fecha [DATE] [DATE] - [DATE] [DATE] Hora inicio 05:00 Hora inicio Hora fin 23:5…" at bounding box center [592, 227] width 733 height 136
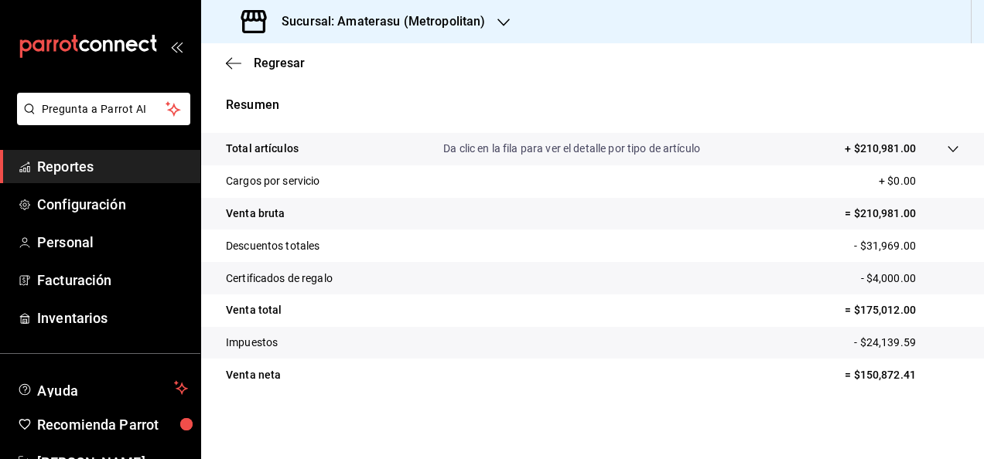
scroll to position [215, 0]
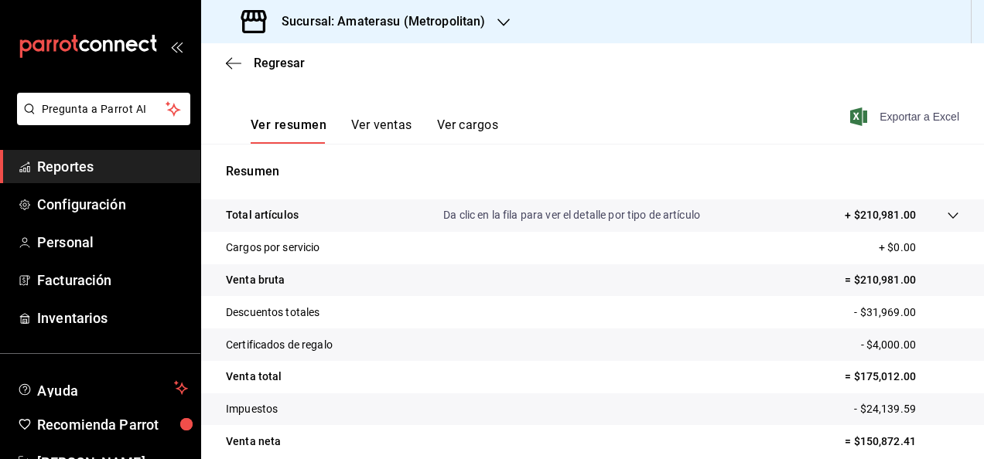
click at [885, 116] on span "Exportar a Excel" at bounding box center [906, 116] width 106 height 19
